Goal: Transaction & Acquisition: Download file/media

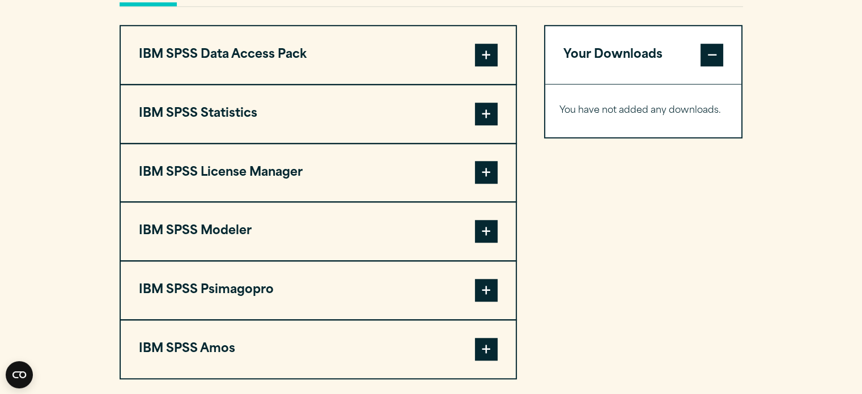
scroll to position [895, 0]
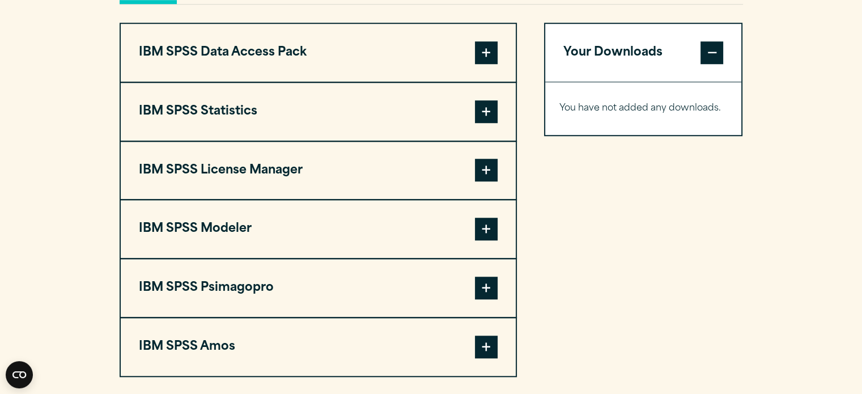
click at [481, 224] on span at bounding box center [486, 229] width 23 height 23
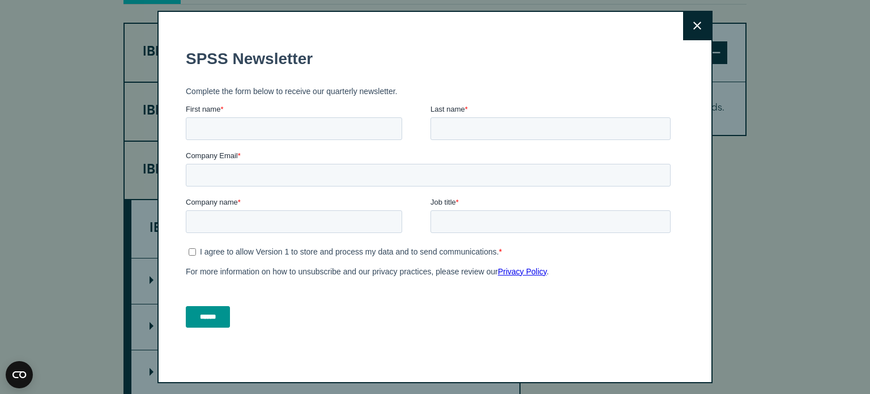
drag, startPoint x: 865, startPoint y: 169, endPoint x: 869, endPoint y: 222, distance: 53.4
click at [861, 222] on html "Consent Details [#IABV2SETTINGS#] About This website uses cookies We use cookie…" at bounding box center [435, 328] width 870 height 2446
click at [255, 129] on input "First name *" at bounding box center [294, 128] width 216 height 23
type input "********"
click at [447, 121] on input "Last name *" at bounding box center [550, 128] width 240 height 23
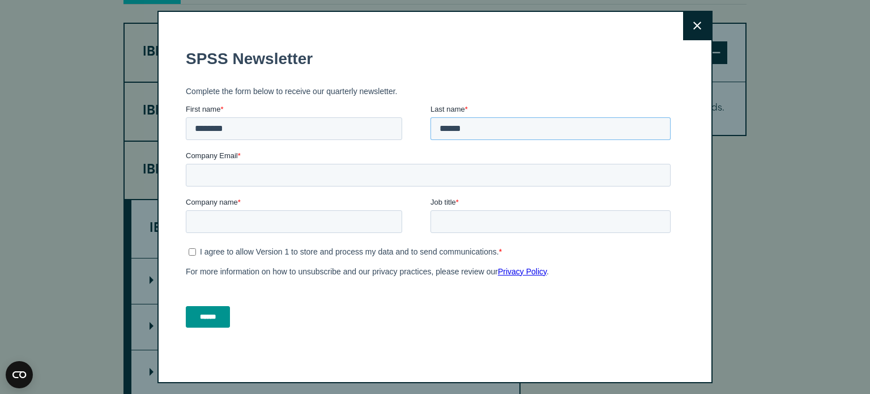
type input "******"
click at [363, 173] on input "Company Email *" at bounding box center [428, 174] width 485 height 23
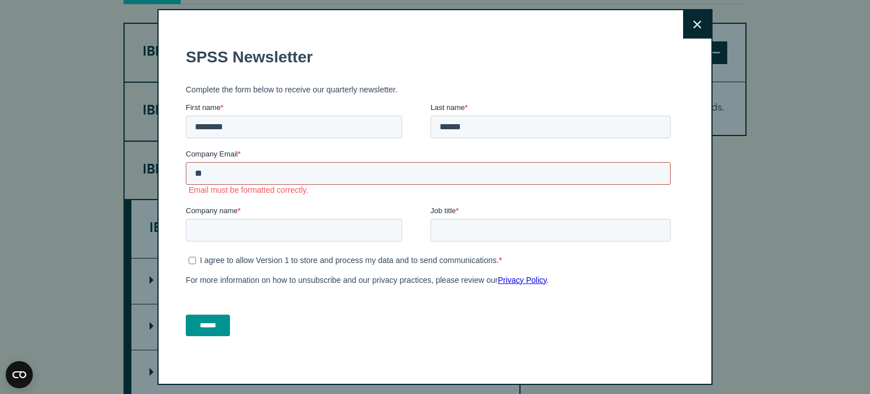
type input "***"
drag, startPoint x: 248, startPoint y: 167, endPoint x: 184, endPoint y: 178, distance: 65.0
click at [186, 178] on html "SPSS Newsletter Complete the form below to receive our quarterly newsletter. Fi…" at bounding box center [430, 196] width 489 height 318
click at [693, 20] on icon at bounding box center [697, 24] width 8 height 8
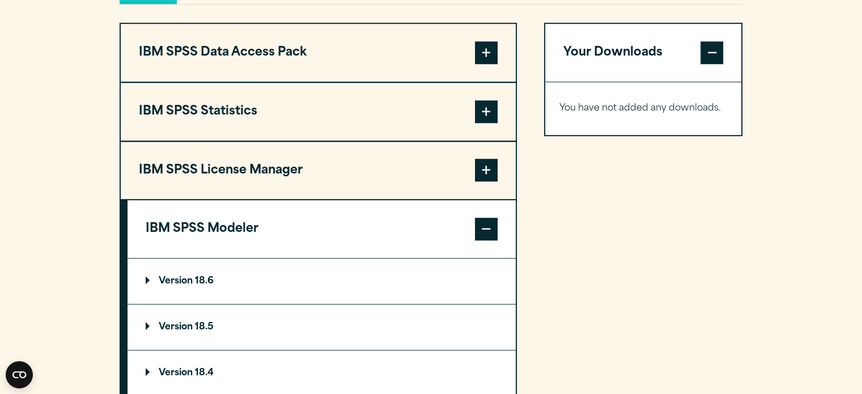
click at [202, 272] on summary "Version 18.6" at bounding box center [321, 280] width 388 height 45
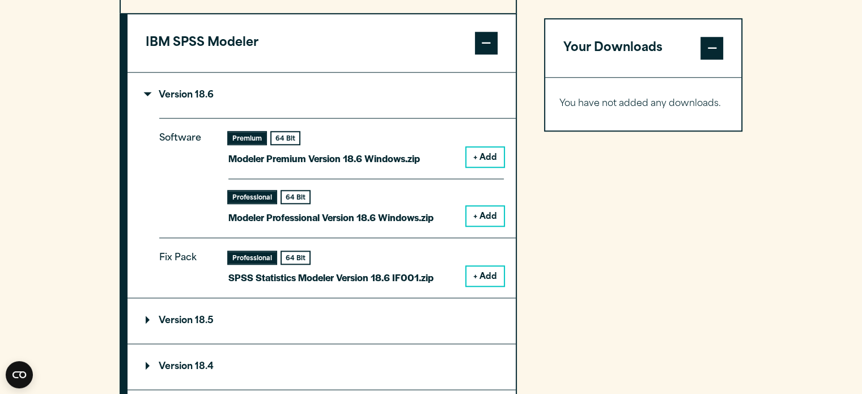
scroll to position [1077, 0]
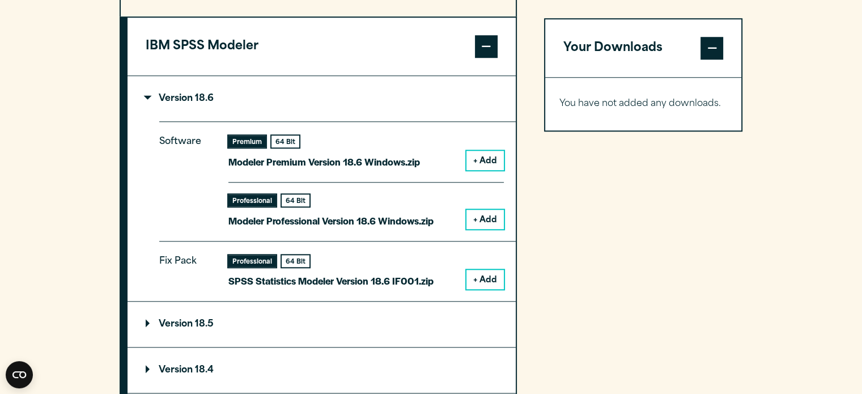
click at [491, 155] on button "+ Add" at bounding box center [484, 160] width 37 height 19
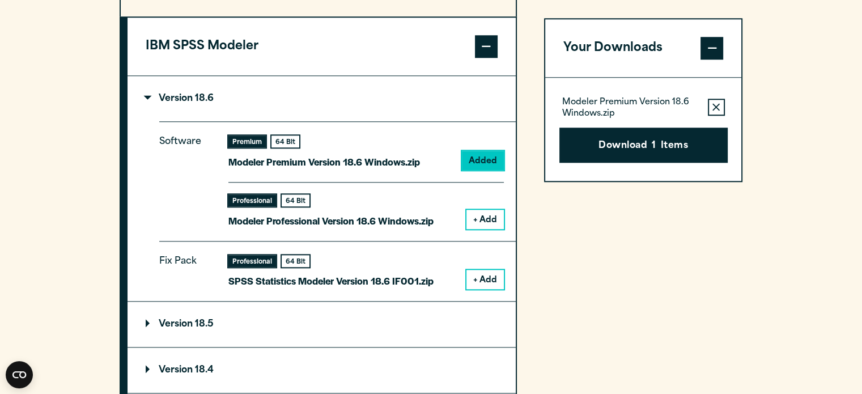
click at [488, 215] on button "+ Add" at bounding box center [484, 219] width 37 height 19
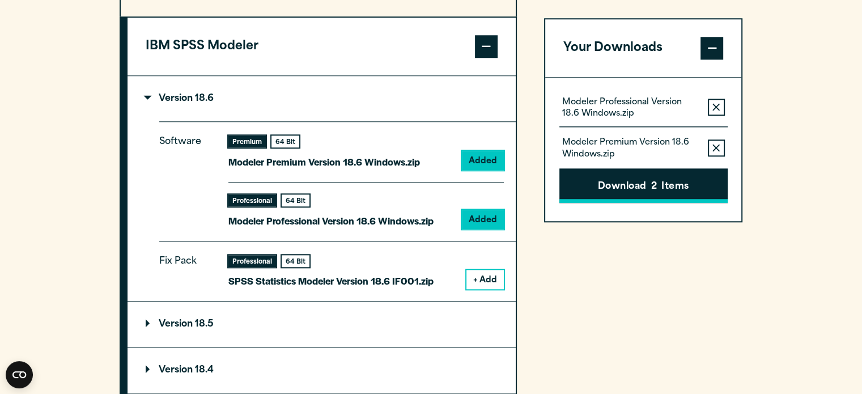
click at [646, 180] on button "Download 2 Items" at bounding box center [643, 185] width 168 height 35
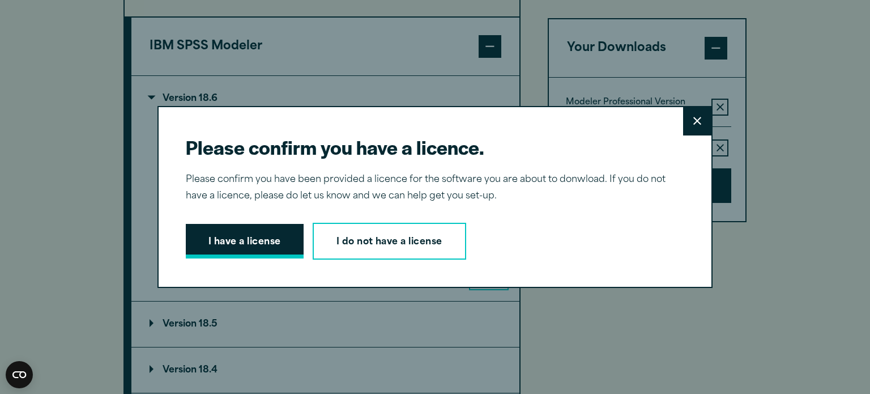
click at [266, 240] on button "I have a license" at bounding box center [245, 241] width 118 height 35
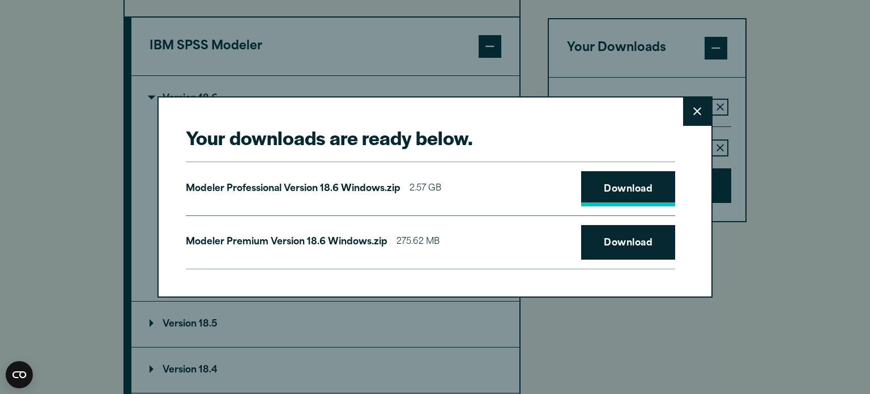
click at [618, 185] on link "Download" at bounding box center [628, 188] width 94 height 35
click at [614, 238] on link "Download" at bounding box center [628, 242] width 94 height 35
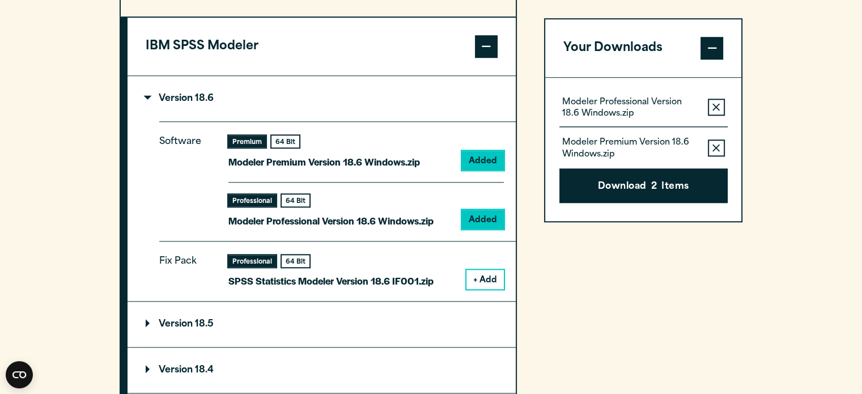
scroll to position [1100, 0]
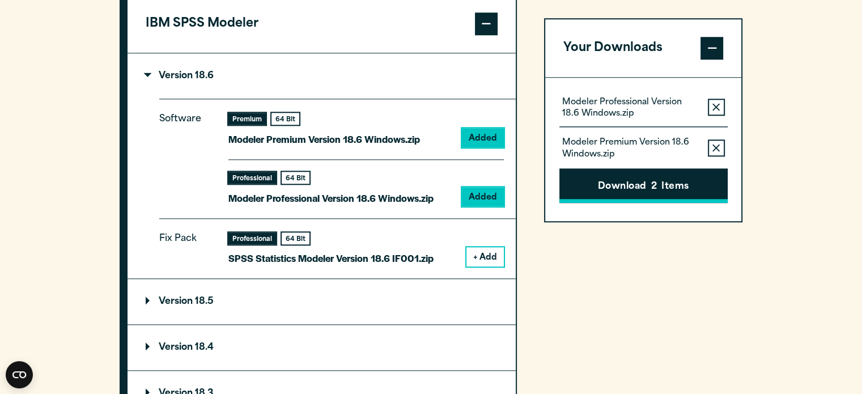
click at [666, 184] on button "Download 2 Items" at bounding box center [643, 185] width 168 height 35
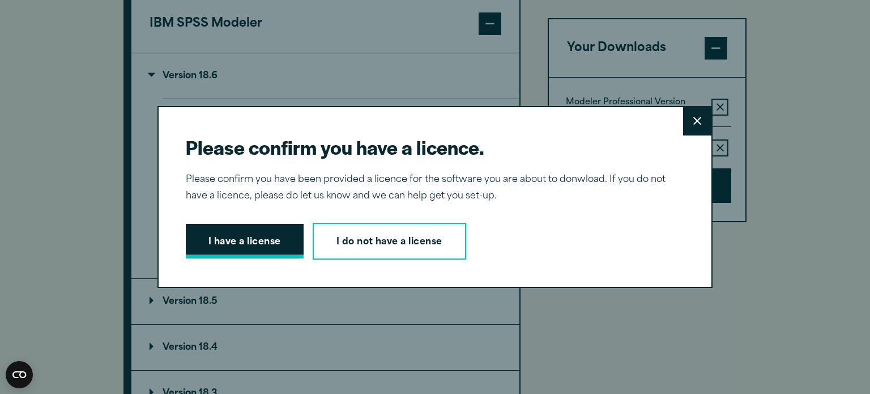
click at [242, 233] on button "I have a license" at bounding box center [245, 241] width 118 height 35
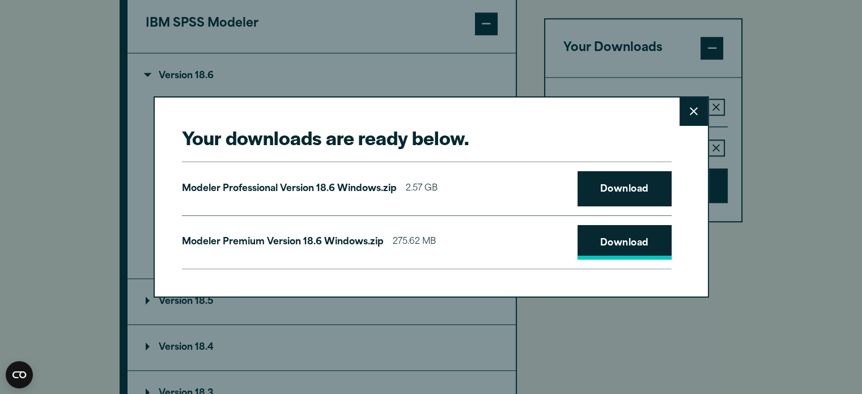
click at [616, 250] on link "Download" at bounding box center [624, 242] width 94 height 35
click at [689, 116] on button "Close" at bounding box center [693, 111] width 28 height 28
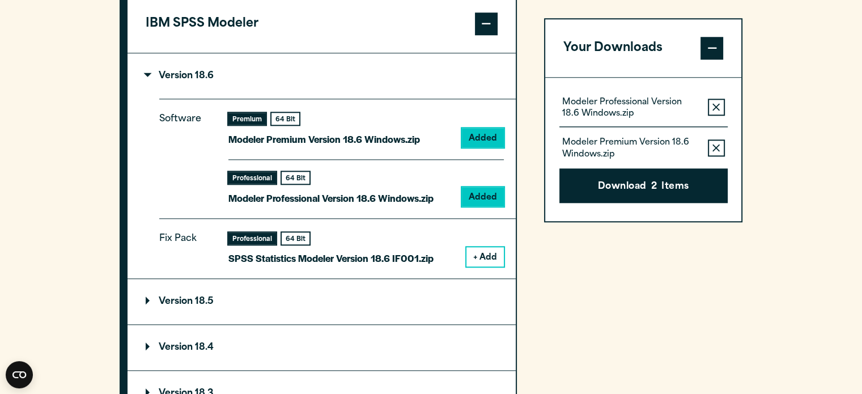
click at [374, 350] on summary "Version 18.4" at bounding box center [321, 347] width 388 height 45
click at [677, 104] on p "Modeler Professional Version 18.6 Windows.zip" at bounding box center [630, 108] width 137 height 23
click at [713, 146] on icon "button" at bounding box center [715, 148] width 7 height 8
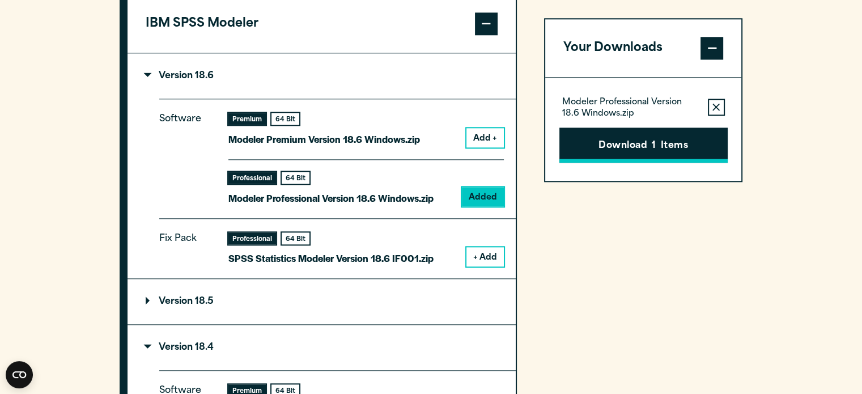
click at [641, 144] on button "Download 1 Items" at bounding box center [643, 144] width 168 height 35
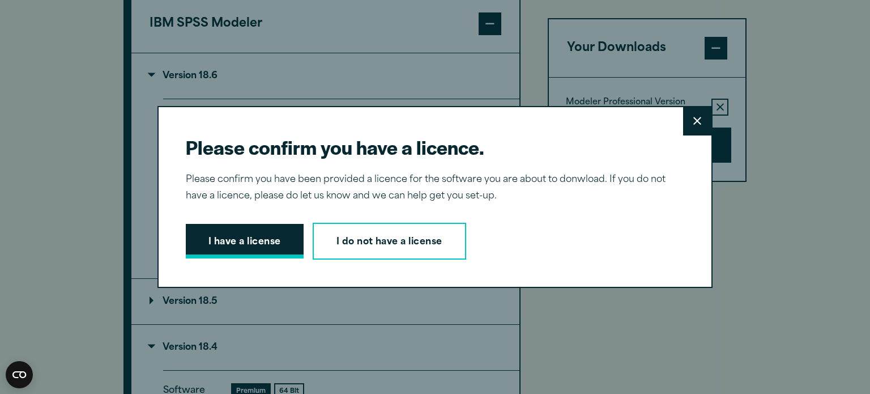
click at [261, 233] on button "I have a license" at bounding box center [245, 241] width 118 height 35
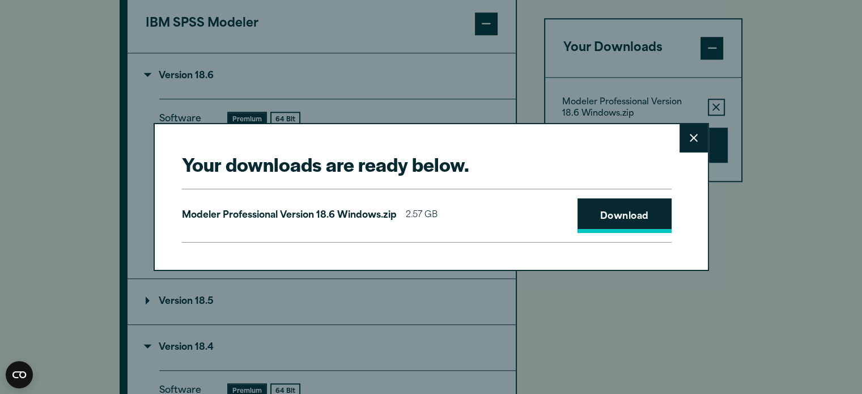
click at [632, 212] on link "Download" at bounding box center [624, 215] width 94 height 35
click at [687, 140] on button "Close" at bounding box center [693, 138] width 28 height 28
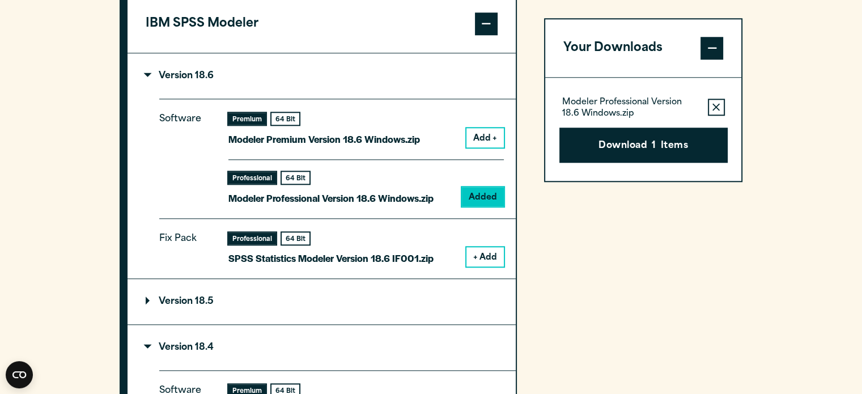
click at [483, 250] on button "+ Add" at bounding box center [484, 256] width 37 height 19
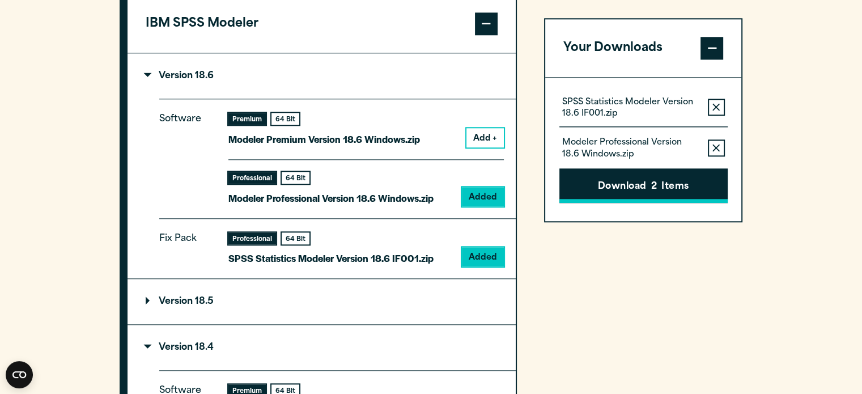
click at [680, 181] on button "Download 2 Items" at bounding box center [643, 185] width 168 height 35
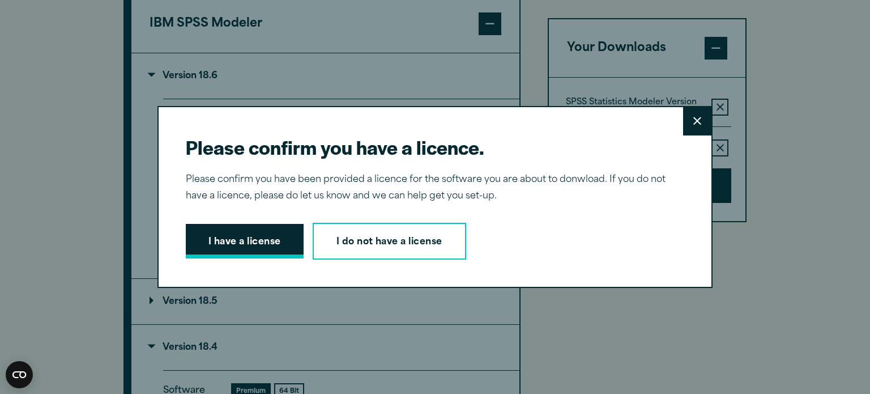
click at [285, 246] on button "I have a license" at bounding box center [245, 241] width 118 height 35
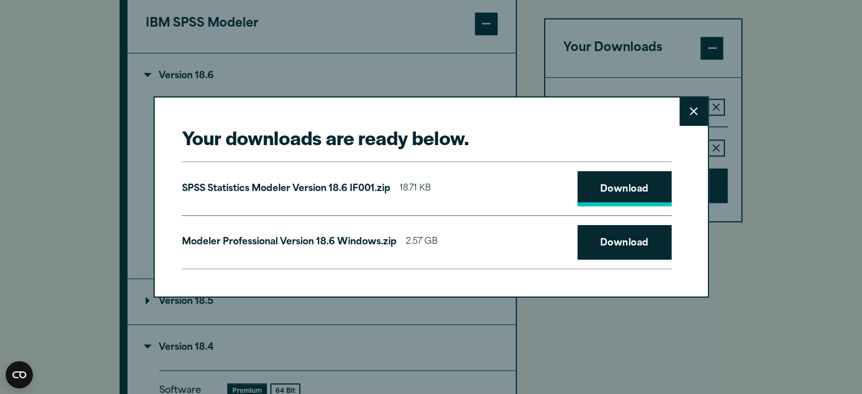
click at [603, 187] on link "Download" at bounding box center [624, 188] width 94 height 35
click at [701, 109] on button "Close" at bounding box center [693, 111] width 28 height 28
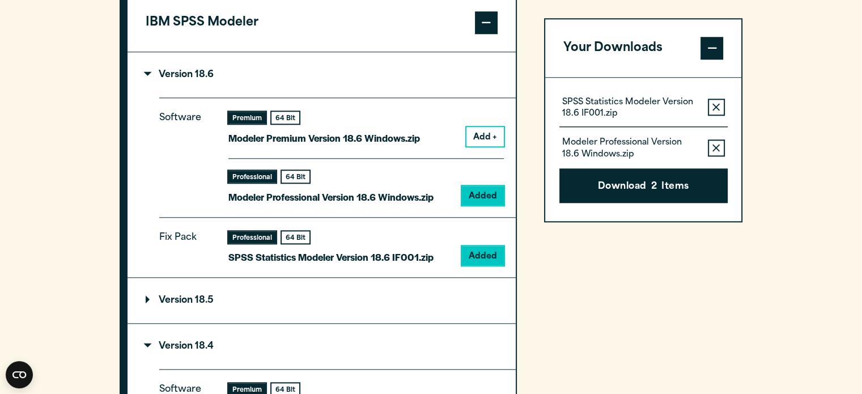
scroll to position [1094, 0]
